Goal: Information Seeking & Learning: Understand process/instructions

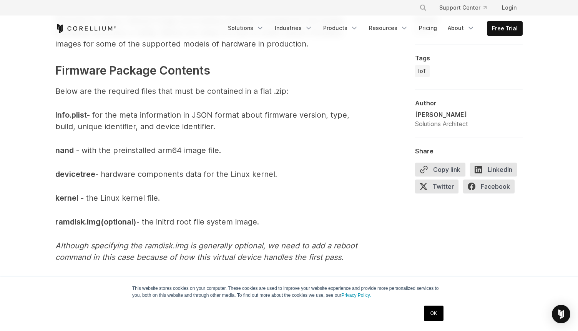
scroll to position [704, 0]
click at [429, 311] on link "OK" at bounding box center [434, 313] width 20 height 15
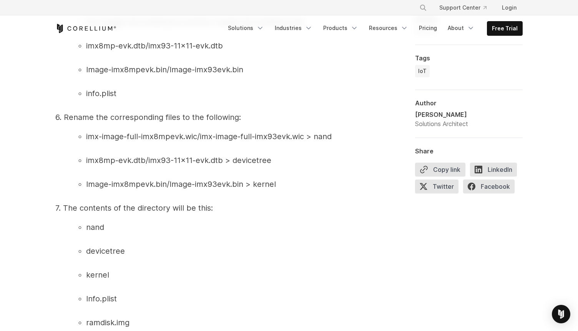
scroll to position [2516, 0]
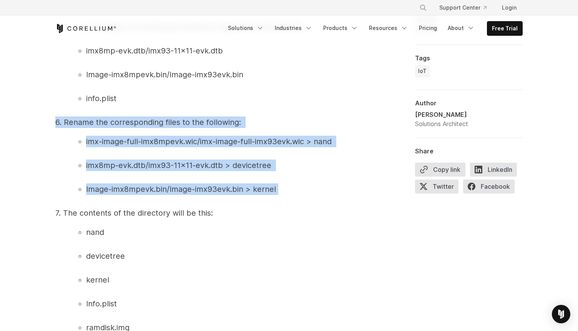
drag, startPoint x: 278, startPoint y: 202, endPoint x: 29, endPoint y: 127, distance: 260.0
click at [29, 127] on div "Building a Firmware Package for Corellium Atlas Learn how to build and upload c…" at bounding box center [289, 168] width 578 height 5284
copy span "6. Rename the corresponding files to the following: imx-image-full-imx8mpevk.wi…"
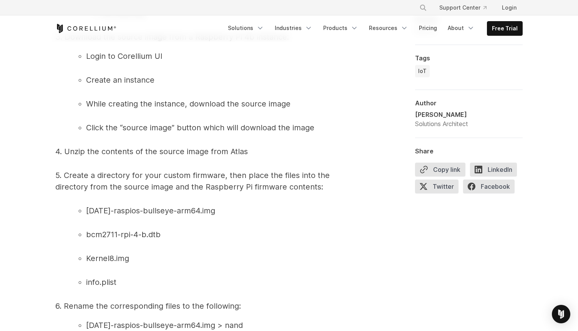
scroll to position [1260, 0]
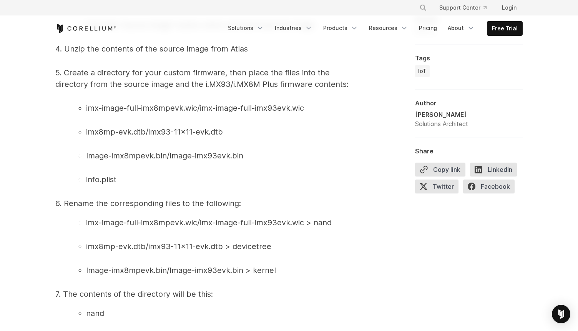
scroll to position [2436, 0]
